Goal: Task Accomplishment & Management: Manage account settings

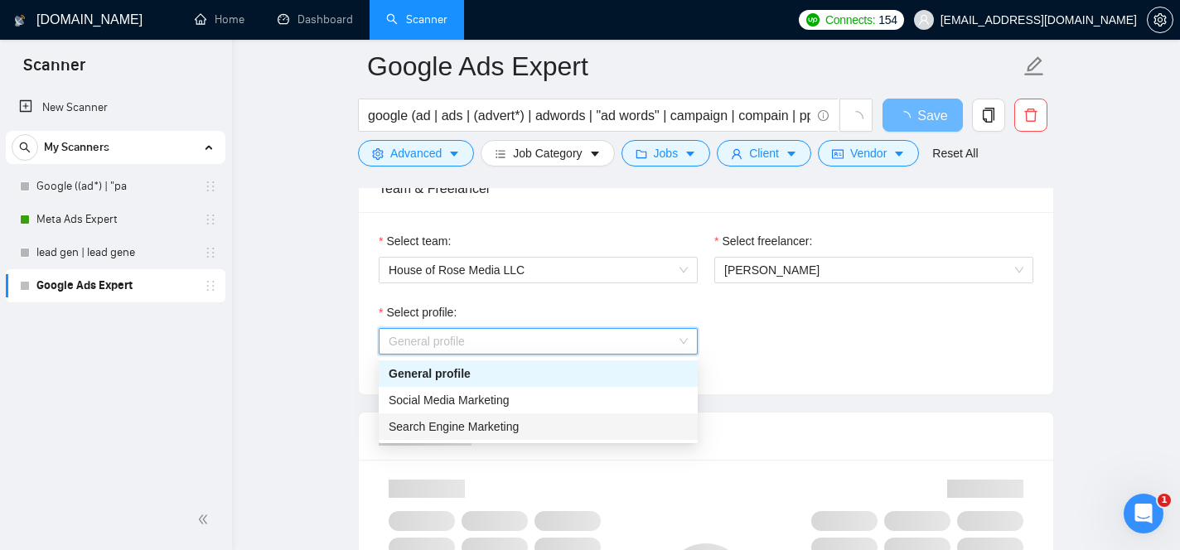
click at [573, 428] on div "Search Engine Marketing" at bounding box center [538, 427] width 299 height 18
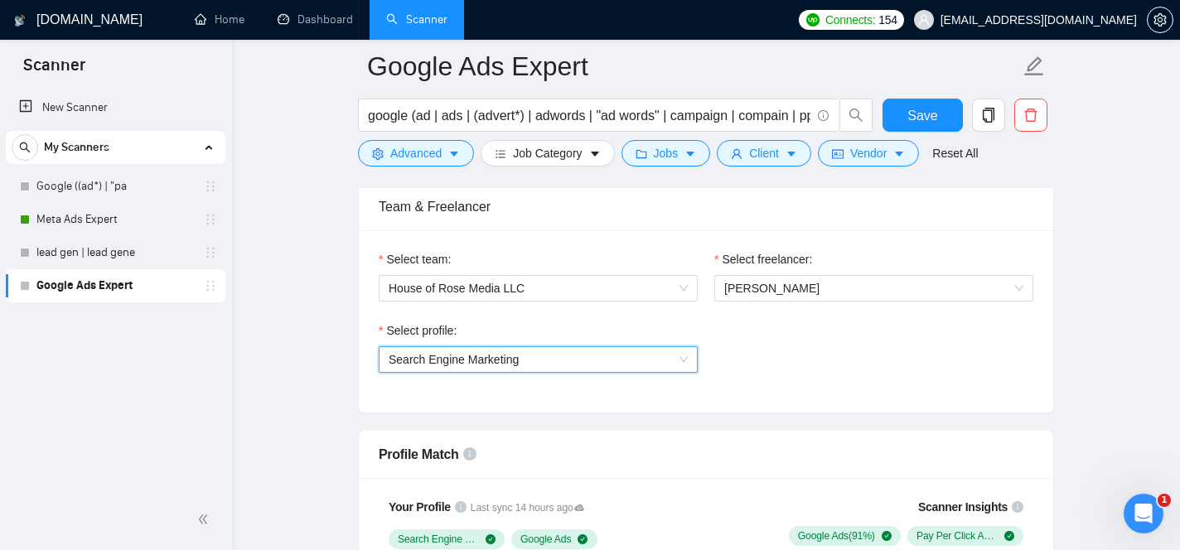
scroll to position [844, 0]
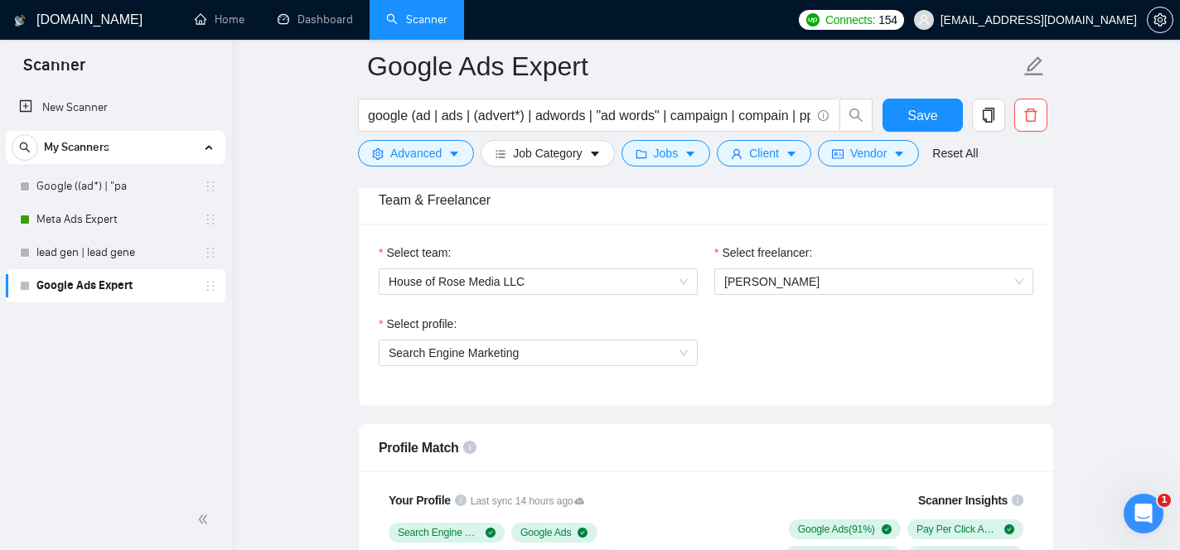
click at [935, 112] on span "Save" at bounding box center [922, 115] width 30 height 21
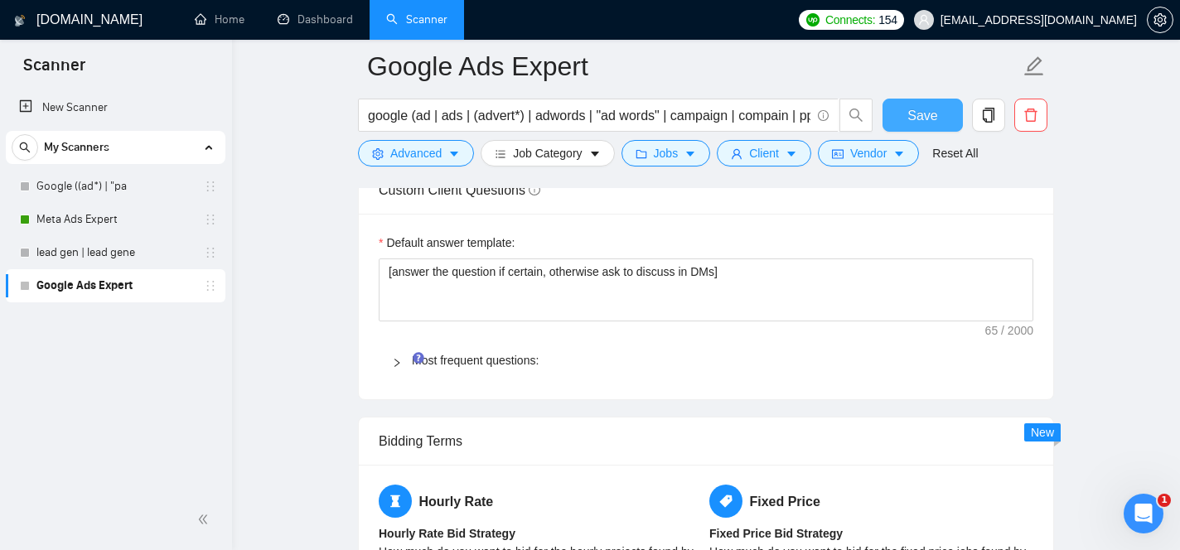
scroll to position [2304, 0]
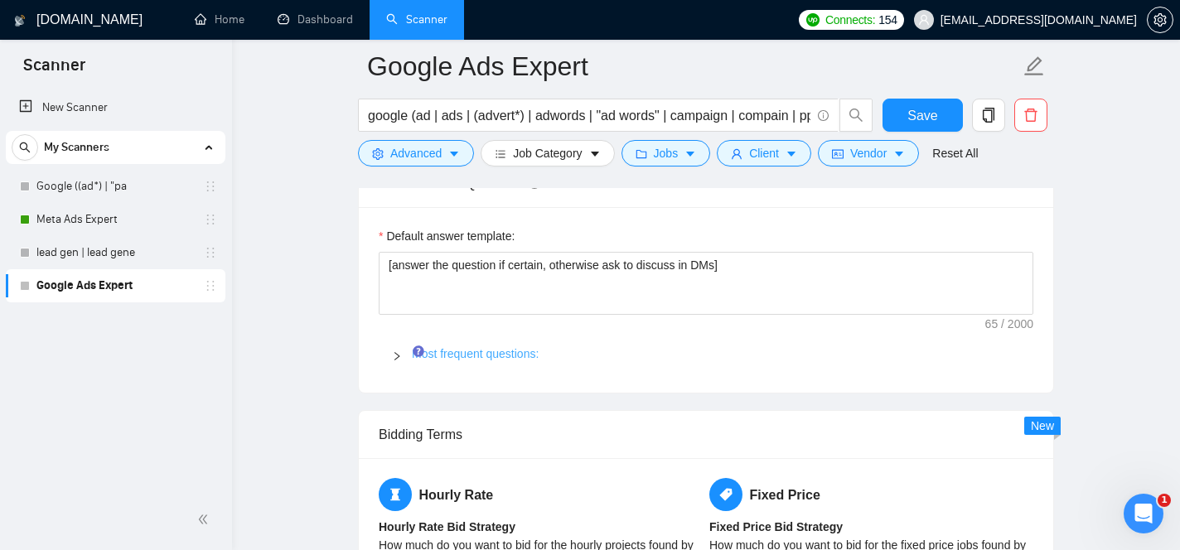
click at [519, 357] on link "Most frequent questions:" at bounding box center [475, 353] width 127 height 13
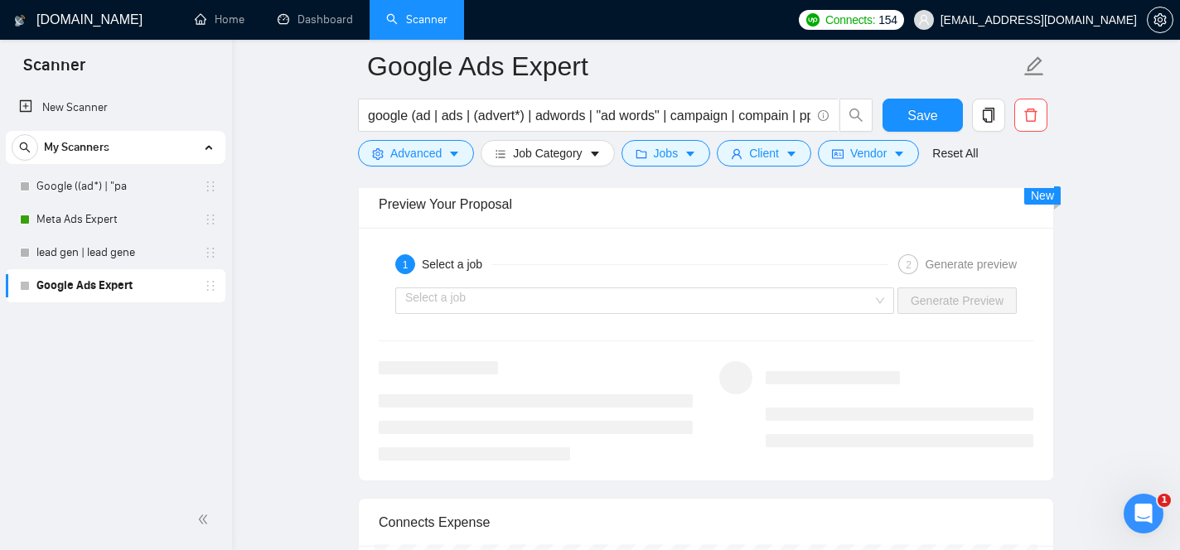
scroll to position [4371, 0]
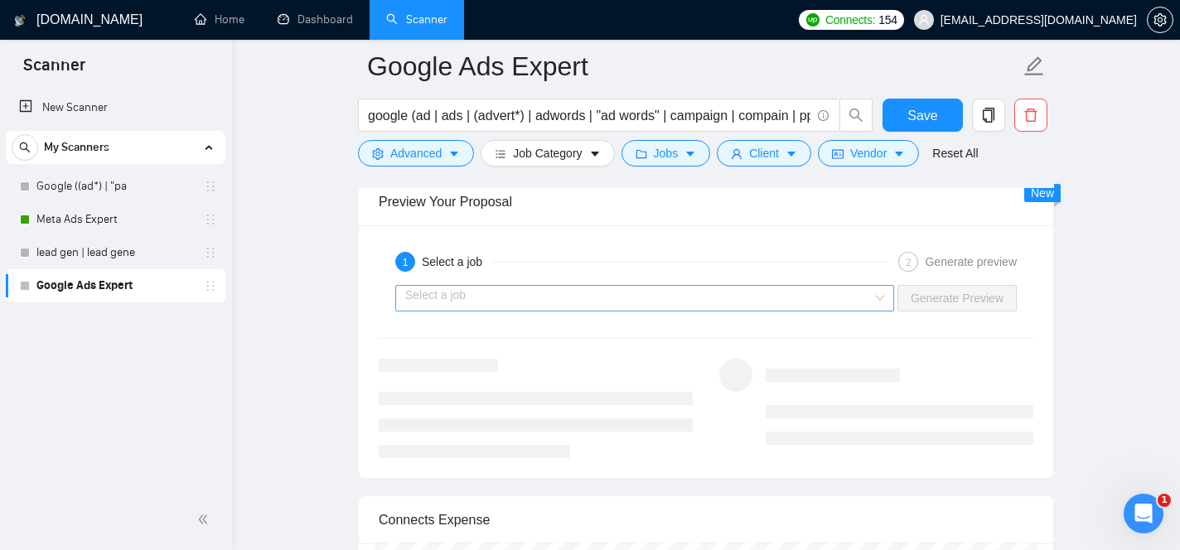
click at [825, 304] on input "search" at bounding box center [638, 298] width 467 height 25
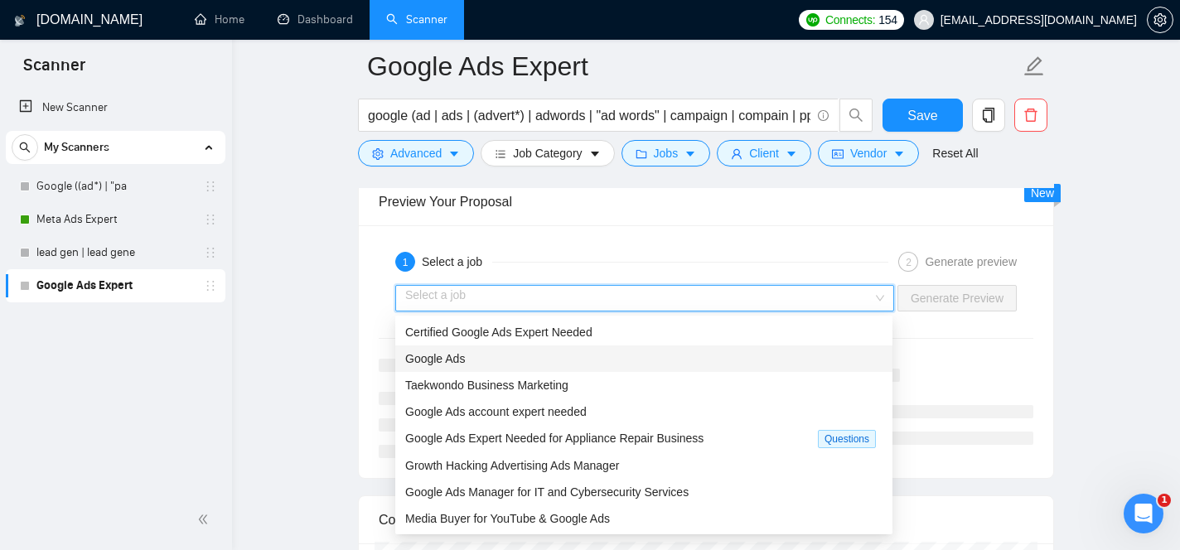
click at [719, 360] on div "Google Ads" at bounding box center [643, 359] width 477 height 18
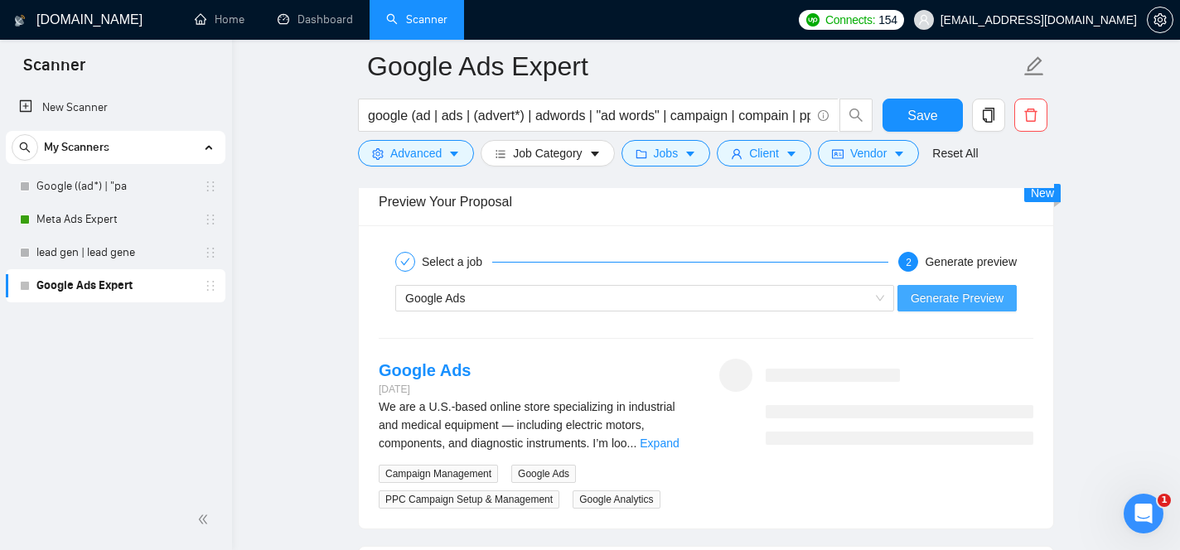
click at [948, 298] on span "Generate Preview" at bounding box center [957, 298] width 93 height 18
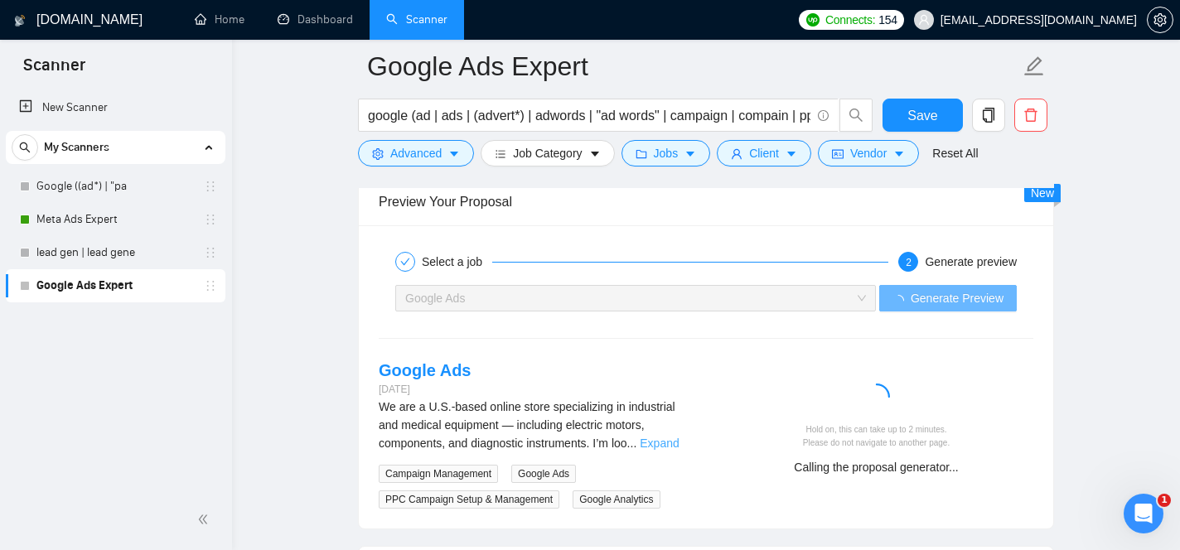
click at [675, 445] on link "Expand" at bounding box center [659, 443] width 39 height 13
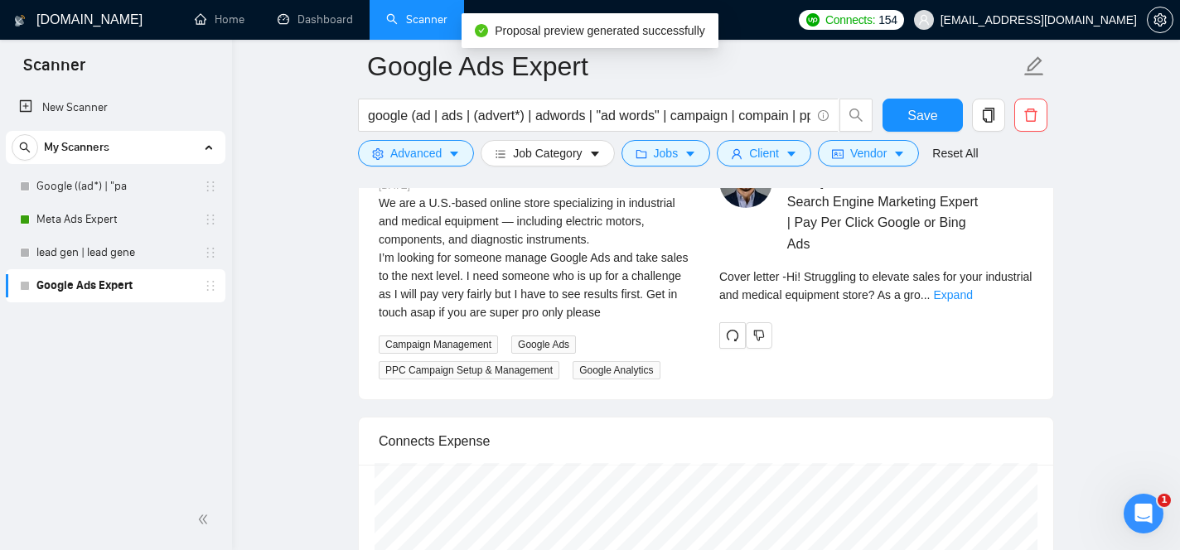
scroll to position [4549, 0]
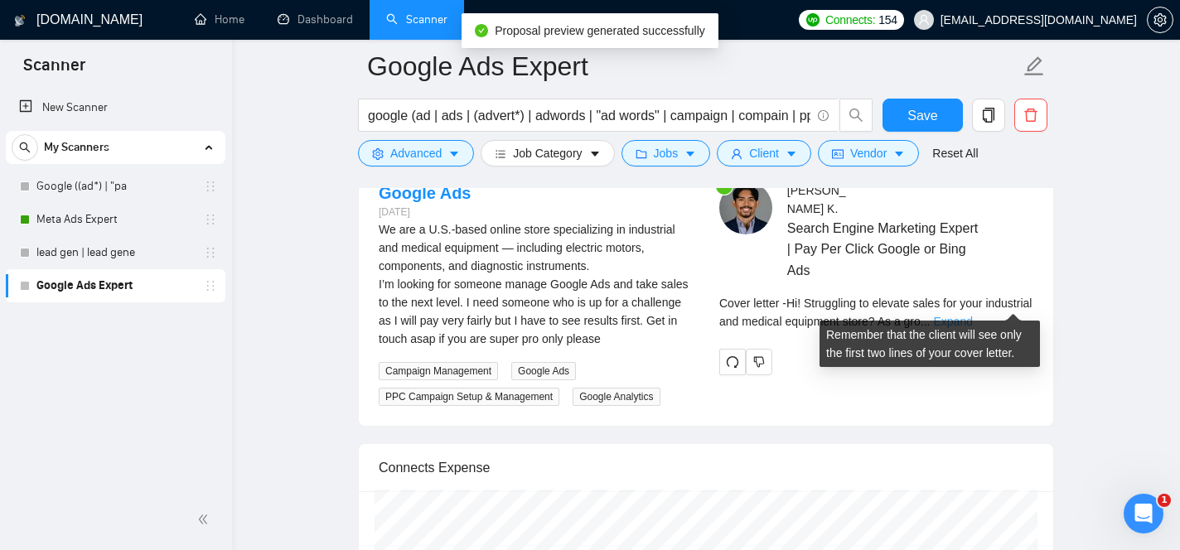
click at [972, 315] on link "Expand" at bounding box center [952, 321] width 39 height 13
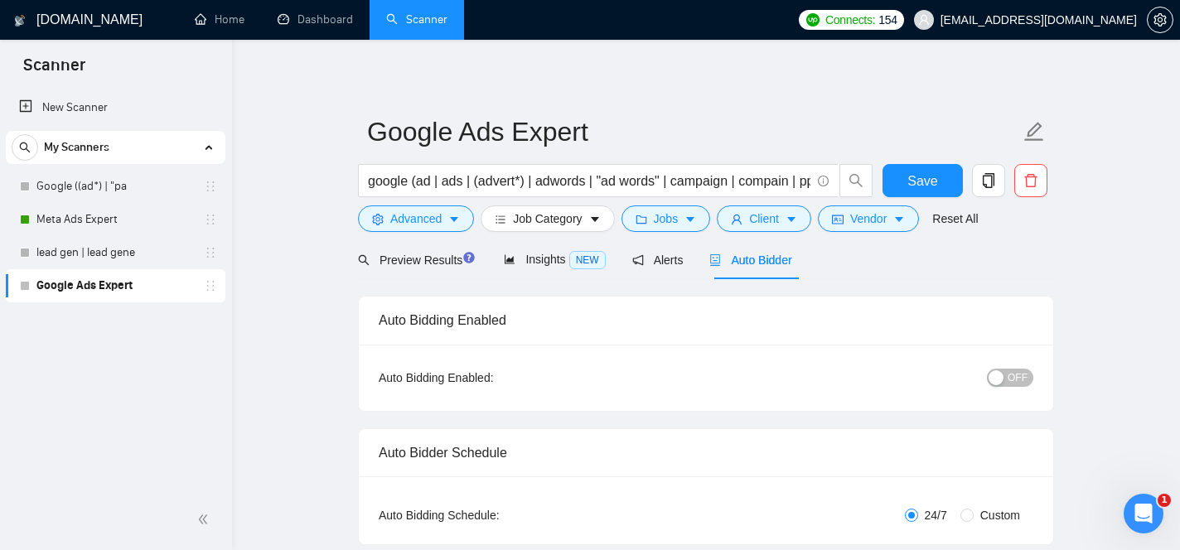
scroll to position [0, 0]
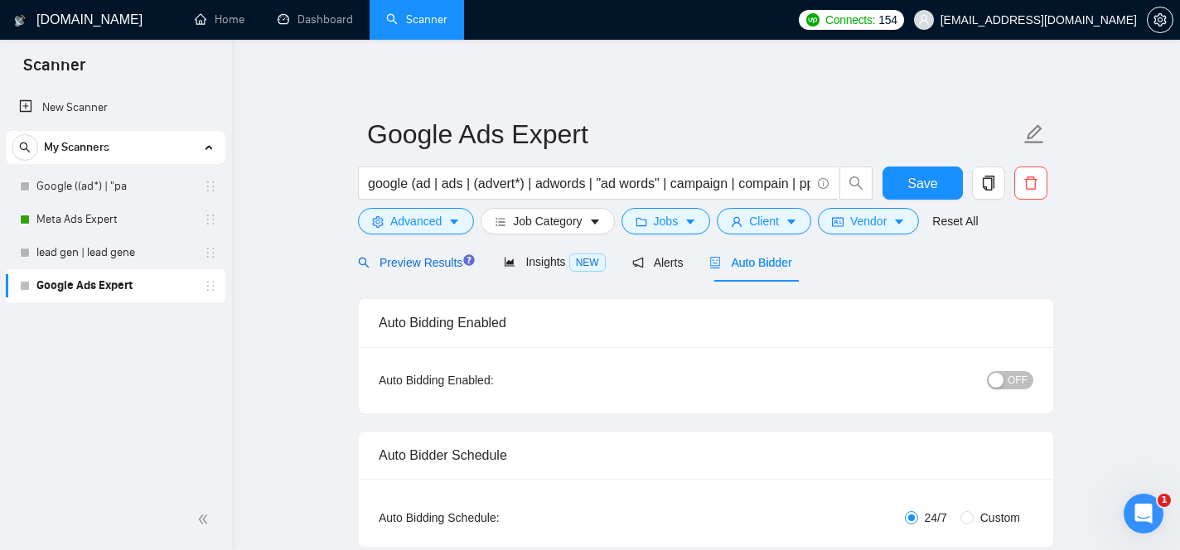
click at [407, 269] on div "Preview Results" at bounding box center [417, 263] width 119 height 18
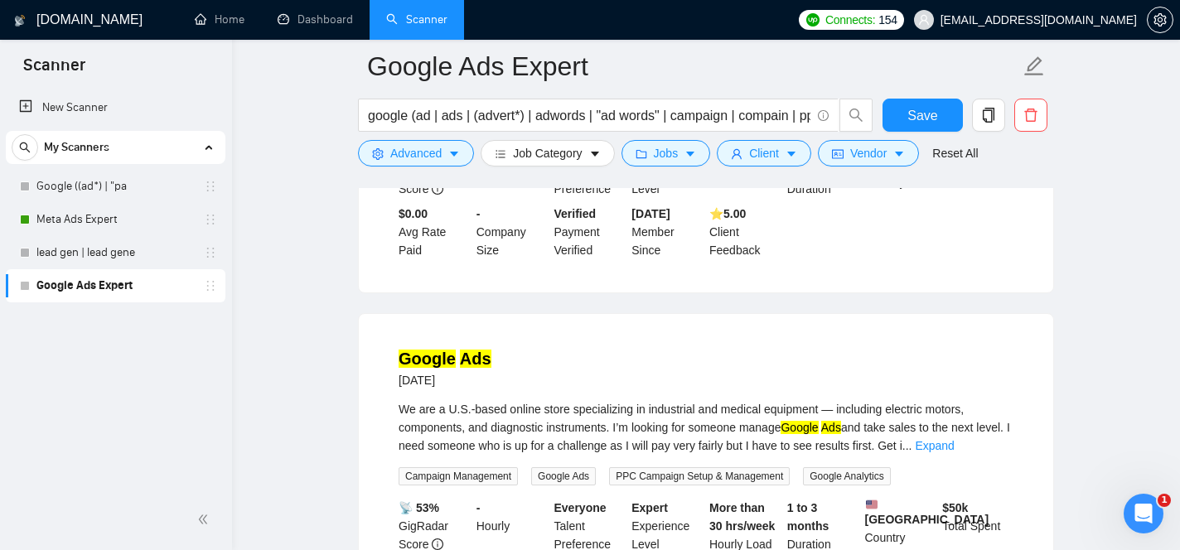
scroll to position [395, 0]
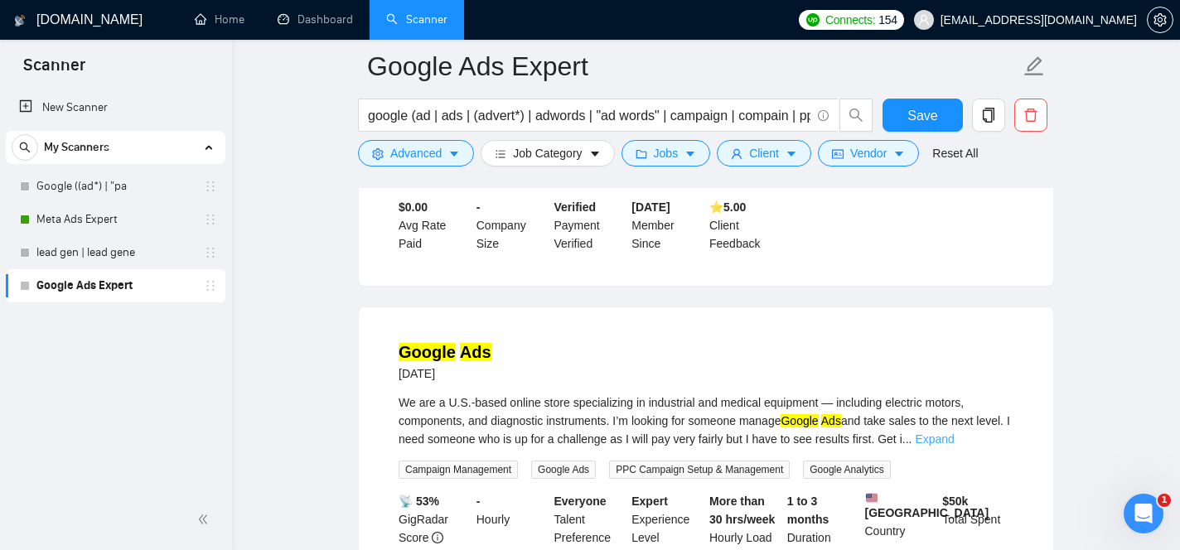
click at [954, 446] on link "Expand" at bounding box center [934, 439] width 39 height 13
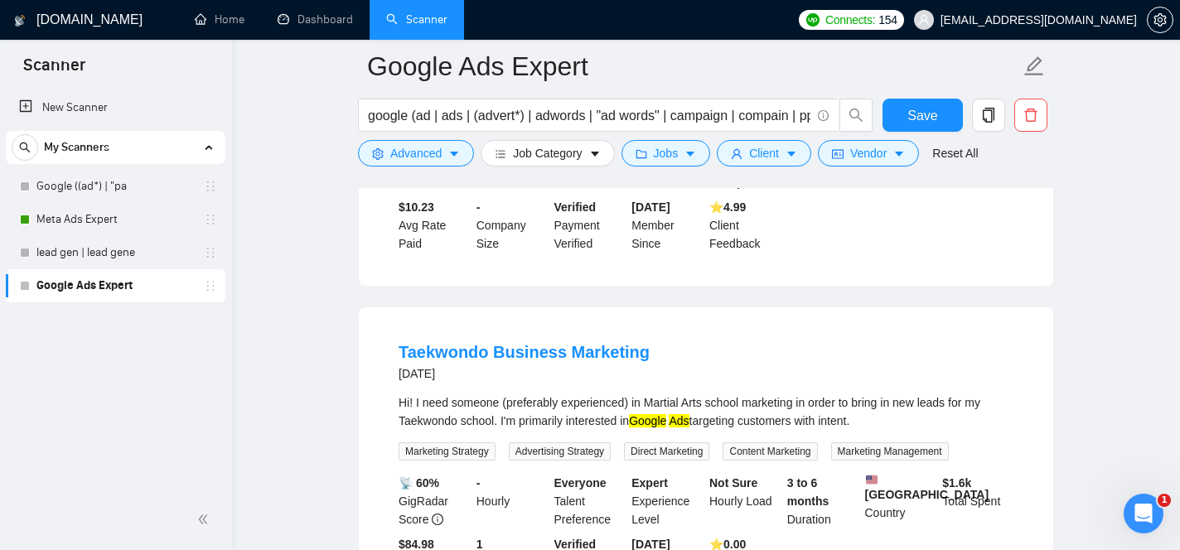
scroll to position [0, 0]
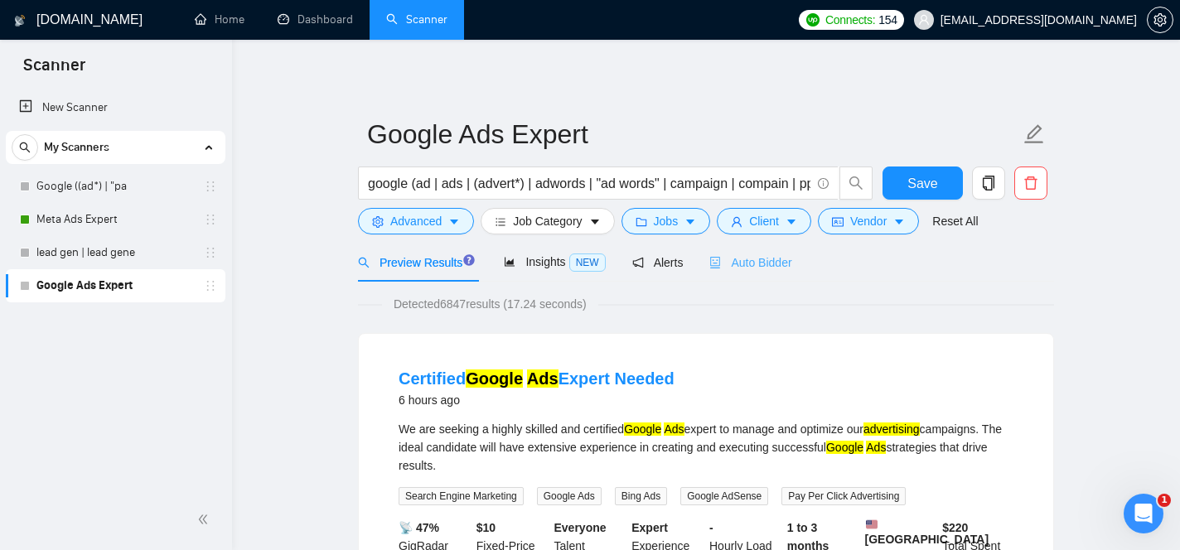
click at [754, 252] on div "Auto Bidder" at bounding box center [750, 262] width 82 height 39
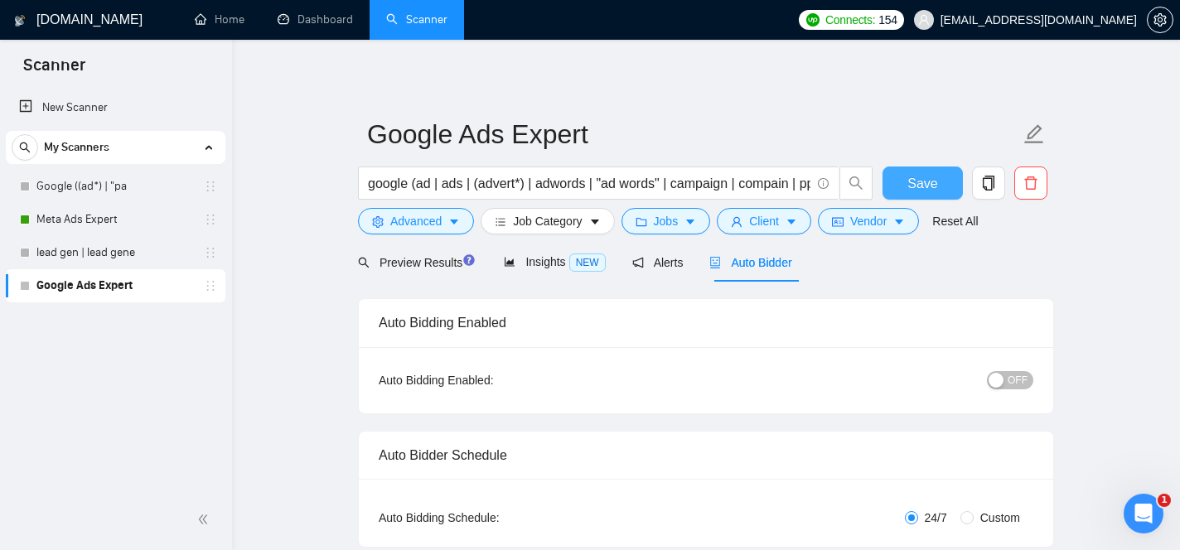
click at [919, 184] on span "Save" at bounding box center [922, 183] width 30 height 21
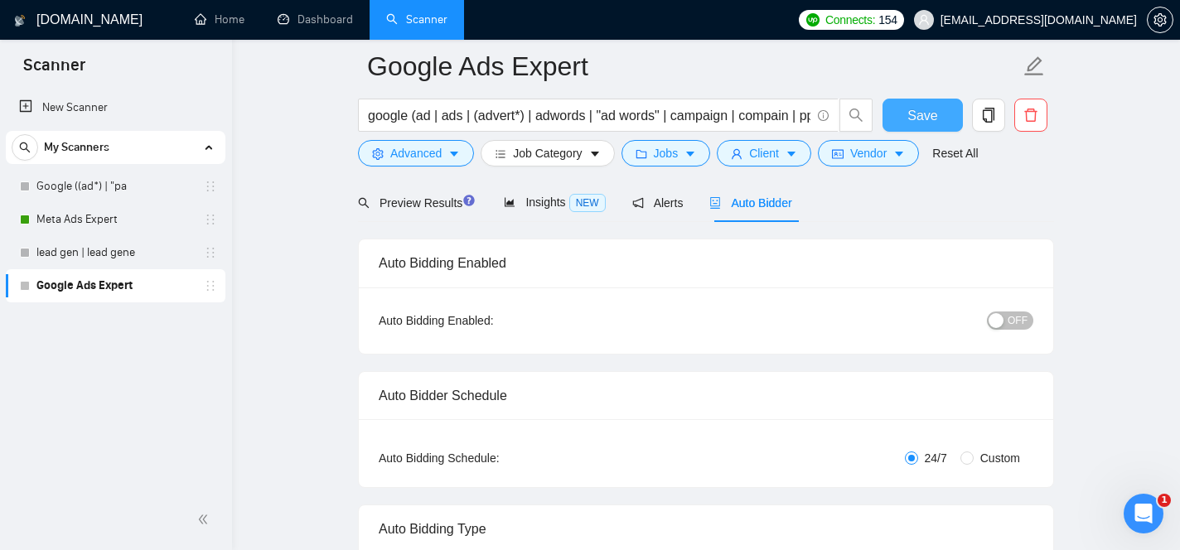
scroll to position [70, 0]
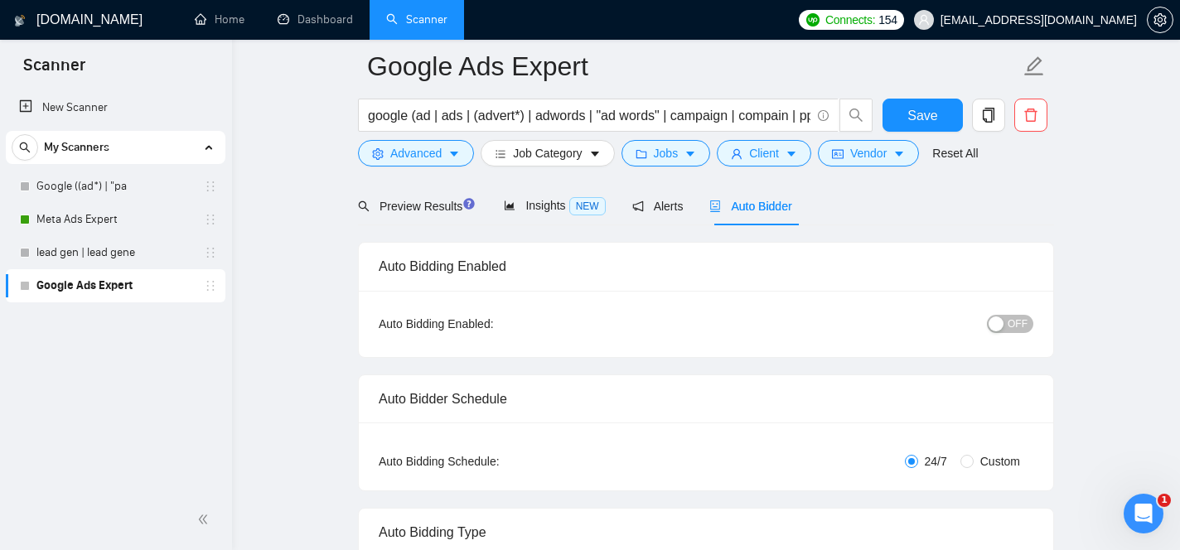
click at [1016, 324] on span "OFF" at bounding box center [1018, 324] width 20 height 18
click at [927, 117] on span "Save" at bounding box center [922, 115] width 30 height 21
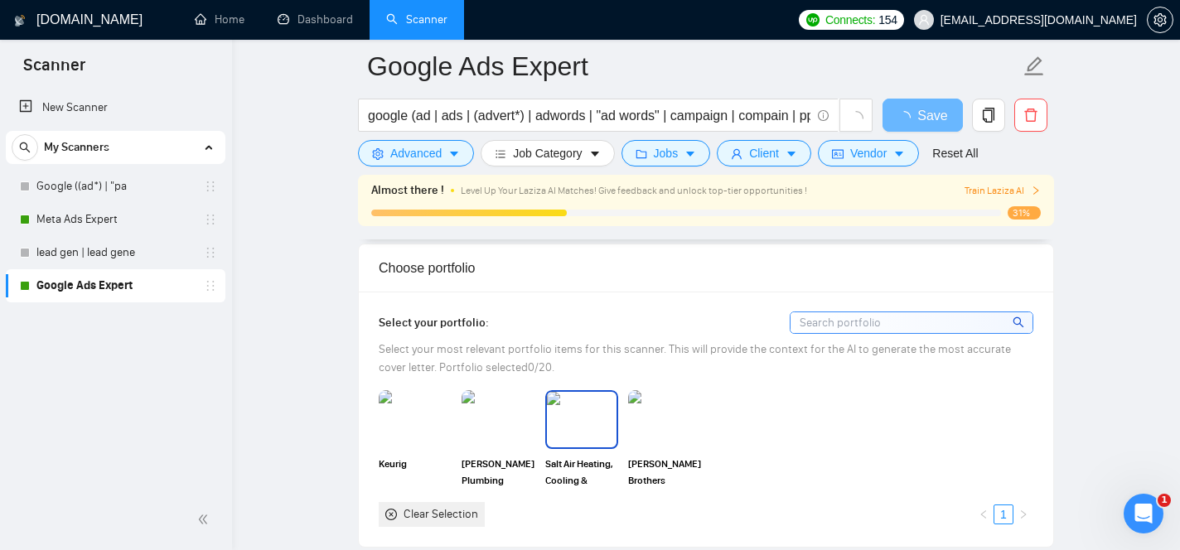
scroll to position [1398, 0]
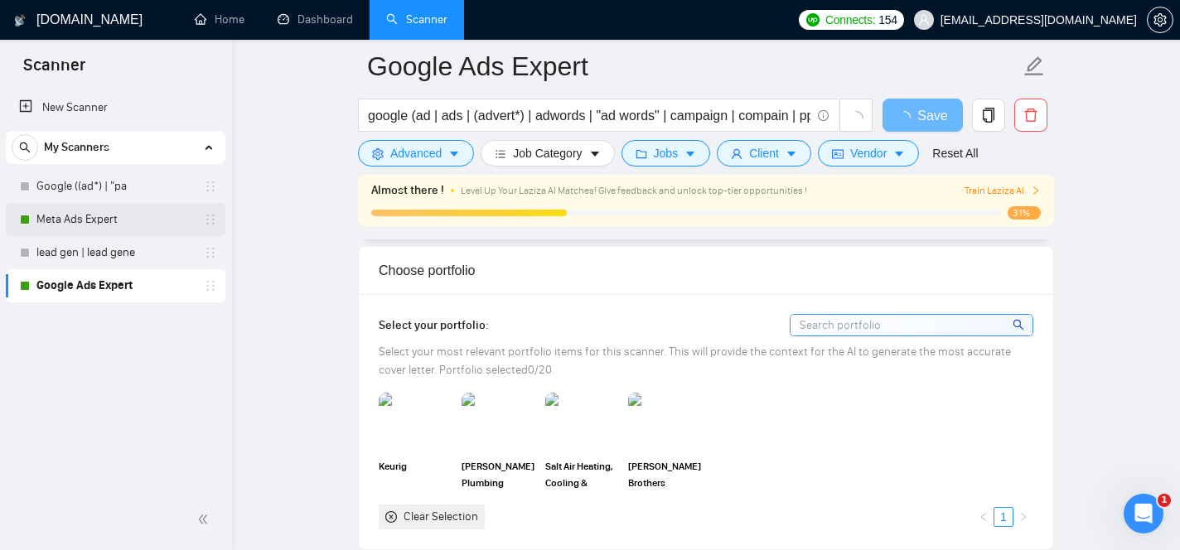
click at [107, 217] on link "Meta Ads Expert" at bounding box center [114, 219] width 157 height 33
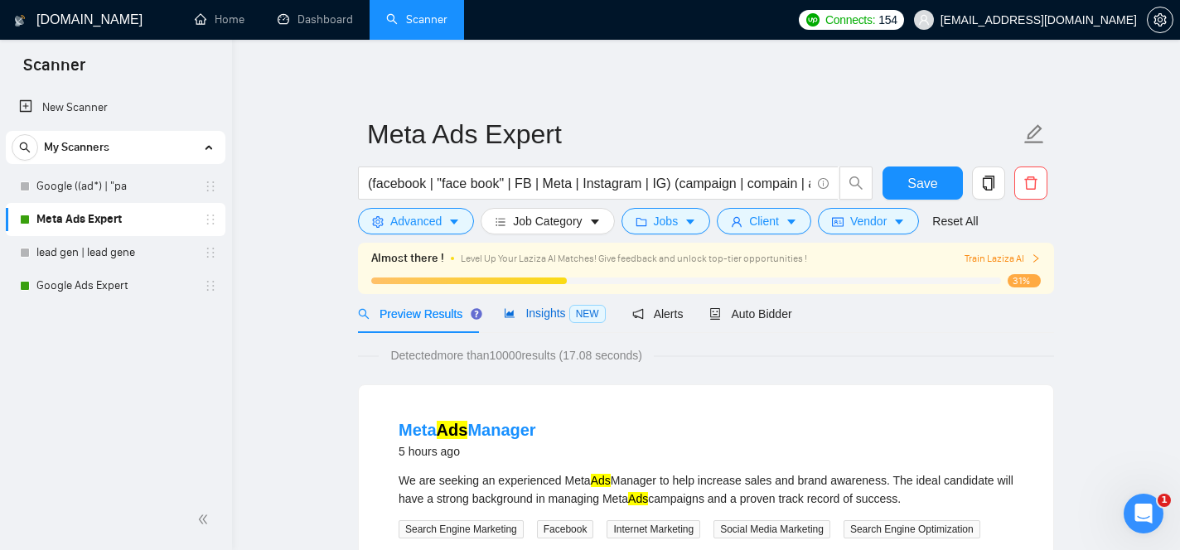
click at [548, 317] on span "Insights NEW" at bounding box center [554, 313] width 101 height 13
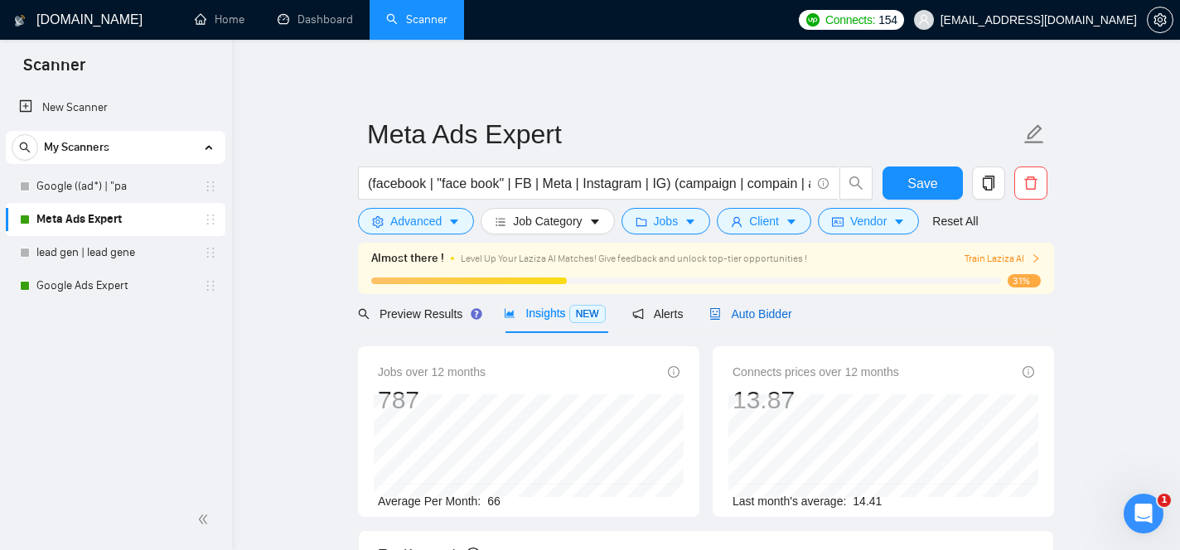
click at [773, 319] on span "Auto Bidder" at bounding box center [750, 313] width 82 height 13
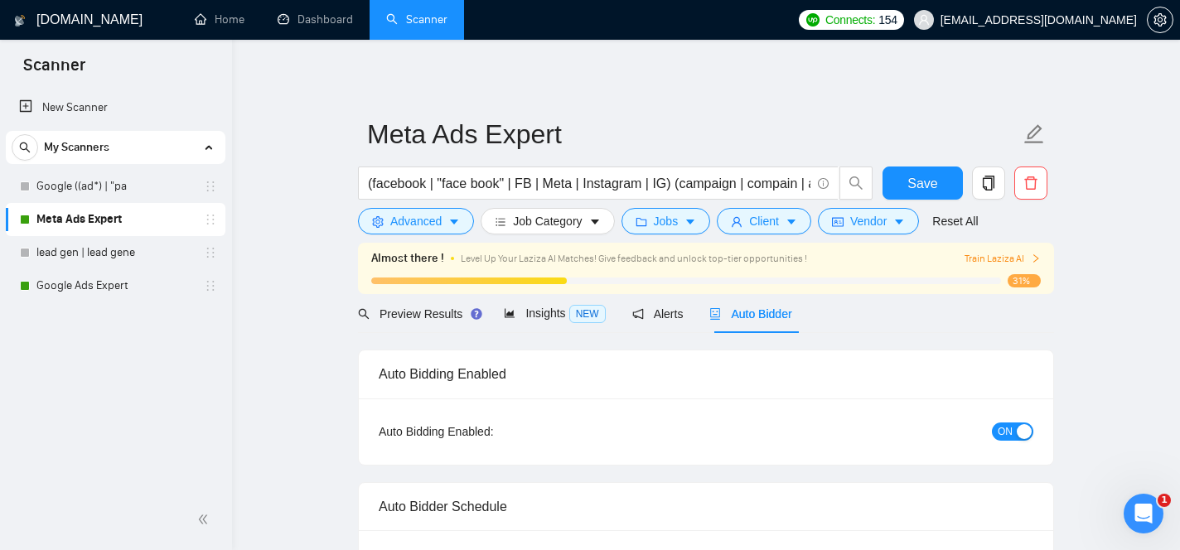
checkbox input "true"
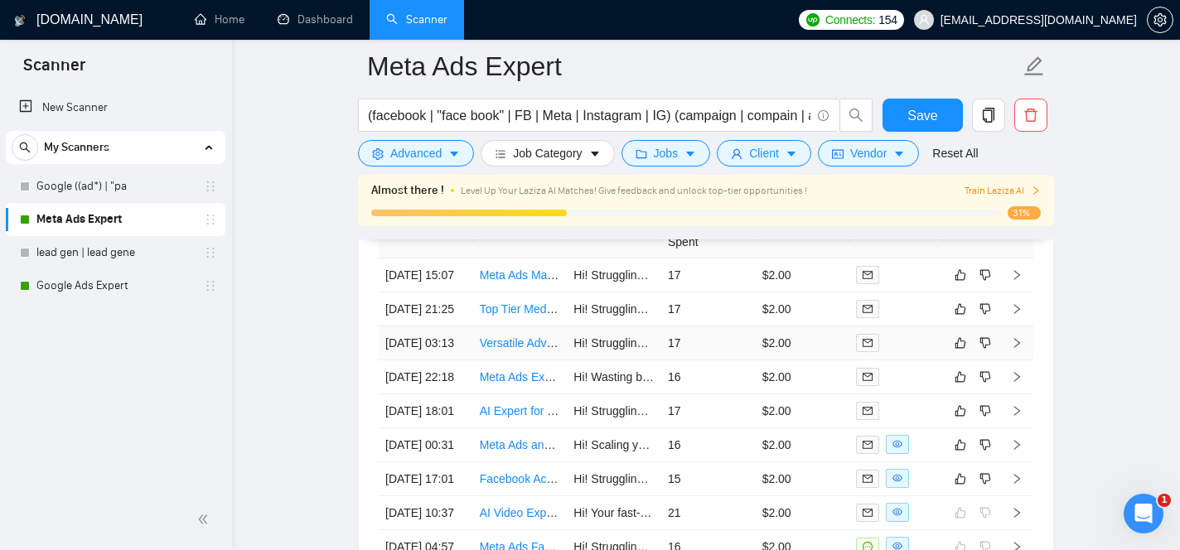
scroll to position [4337, 0]
